Goal: Information Seeking & Learning: Find specific page/section

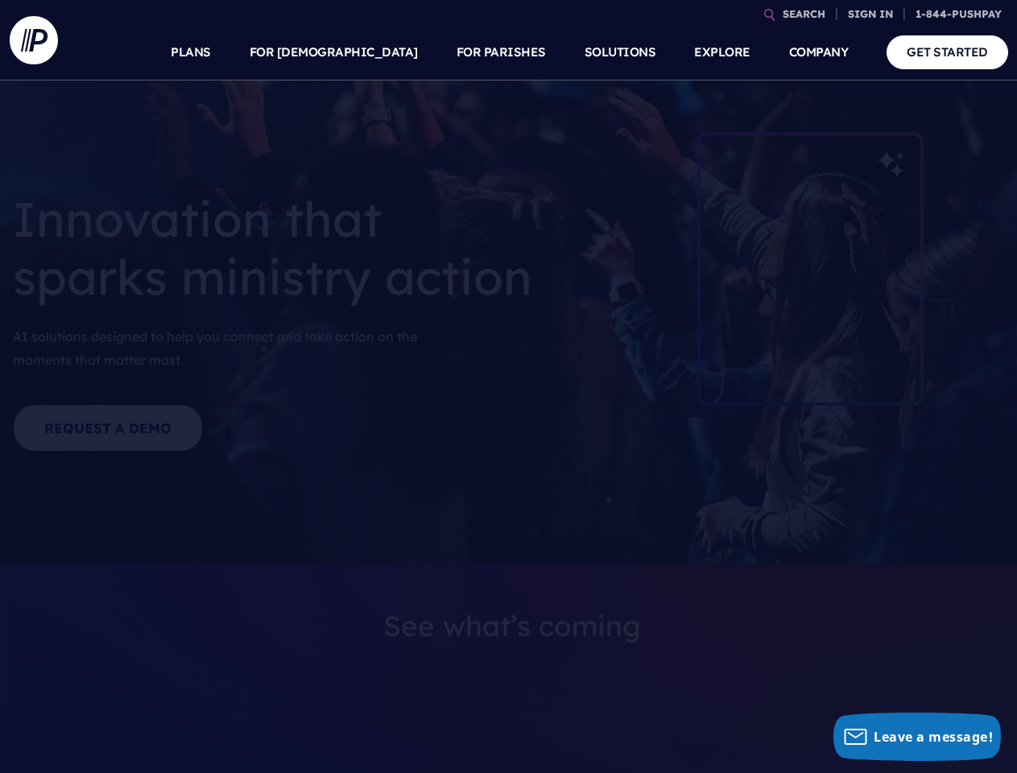
click at [508, 387] on section at bounding box center [508, 386] width 1017 height 773
click at [804, 14] on link "SEARCH" at bounding box center [805, 14] width 56 height 28
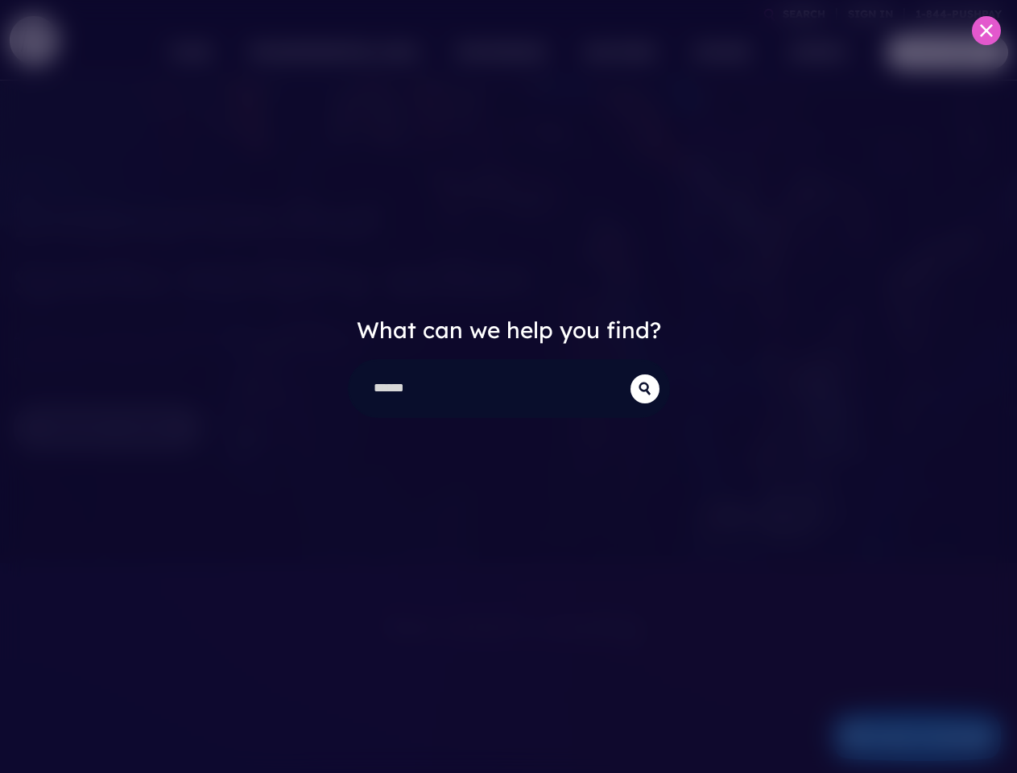
click at [871, 14] on div "What can we help you find?" at bounding box center [508, 386] width 1017 height 773
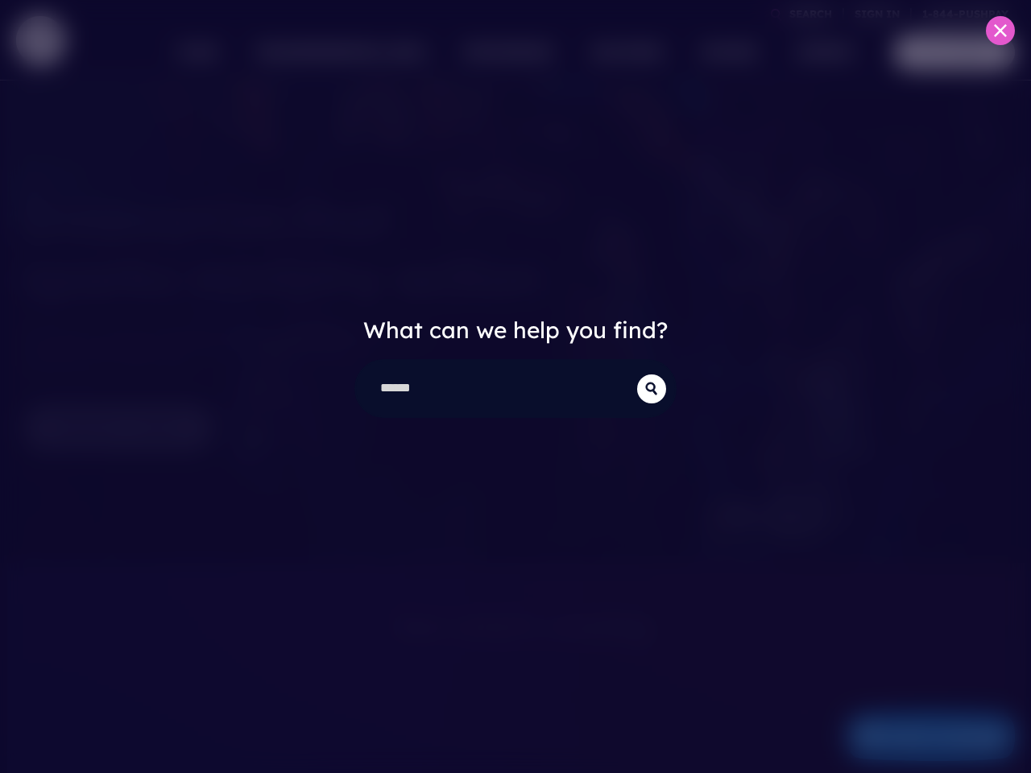
click at [372, 52] on div "What can we help you find?" at bounding box center [515, 386] width 1031 height 773
click at [501, 52] on div "What can we help you find?" at bounding box center [515, 386] width 1031 height 773
click at [722, 52] on div "What can we help you find?" at bounding box center [515, 386] width 1031 height 773
click at [819, 52] on div "What can we help you find?" at bounding box center [515, 386] width 1031 height 773
click at [917, 737] on div "What can we help you find?" at bounding box center [515, 386] width 1031 height 773
